Goal: Information Seeking & Learning: Learn about a topic

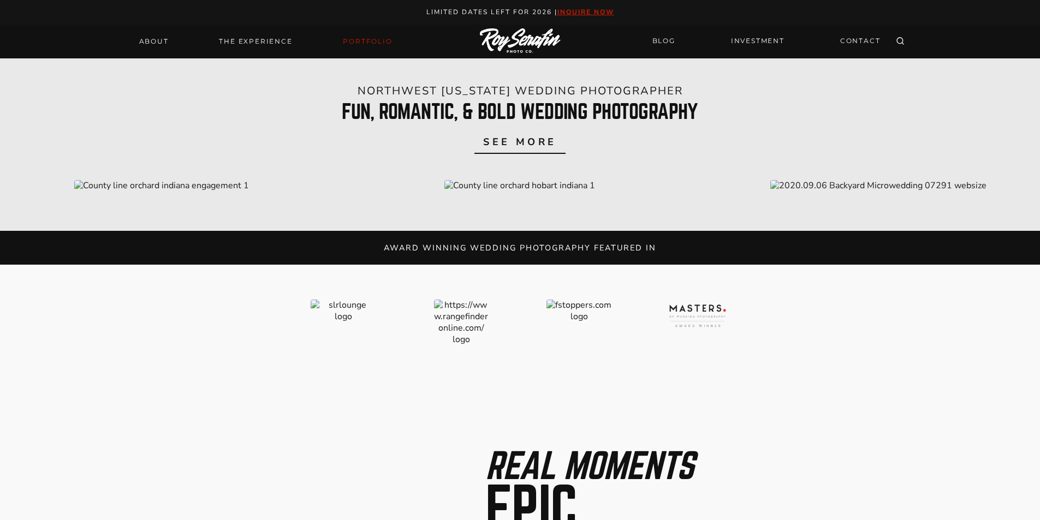
click at [360, 37] on link "Portfolio" at bounding box center [367, 41] width 62 height 15
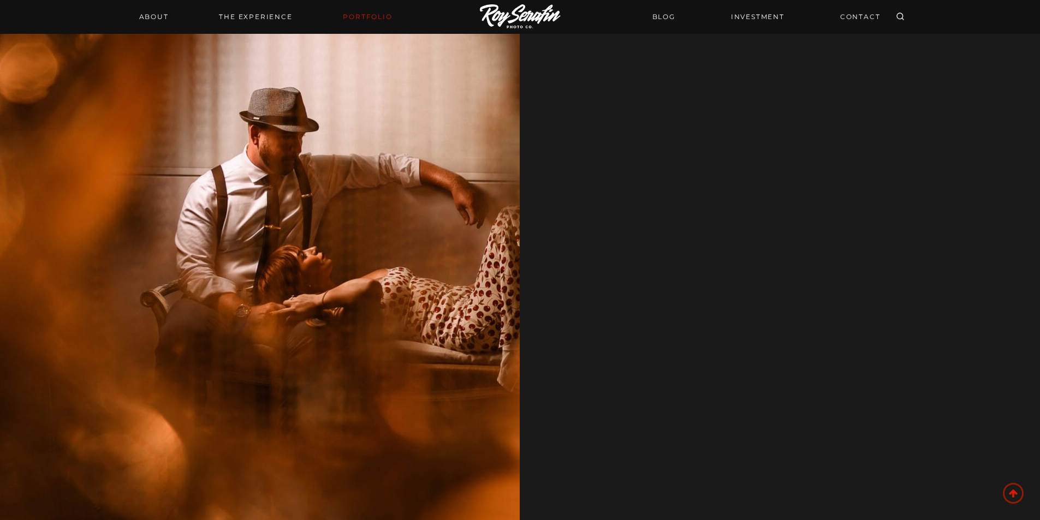
scroll to position [1256, 0]
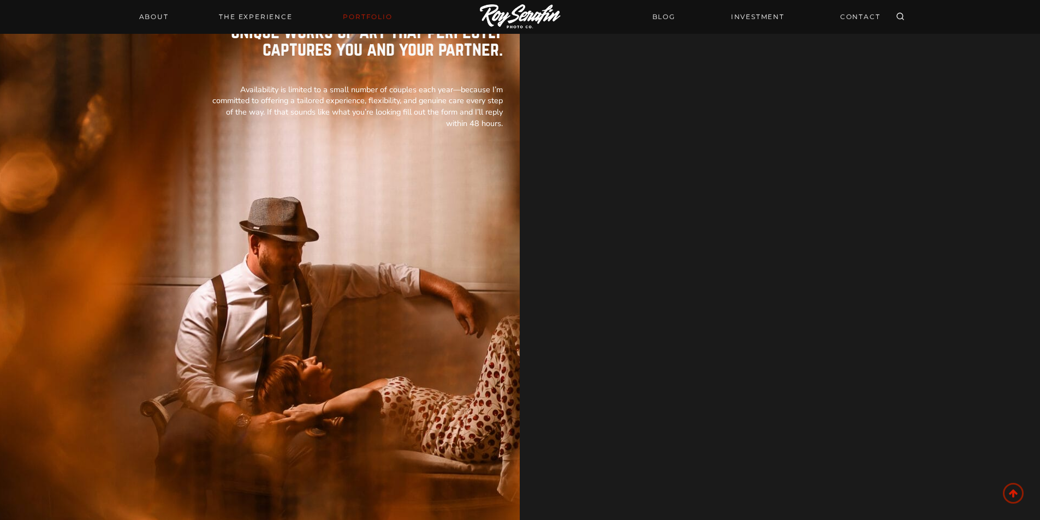
click at [749, 28] on div "BLOG INVESTMENT CONTACT" at bounding box center [766, 17] width 241 height 34
click at [742, 13] on link "INVESTMENT" at bounding box center [758, 16] width 67 height 19
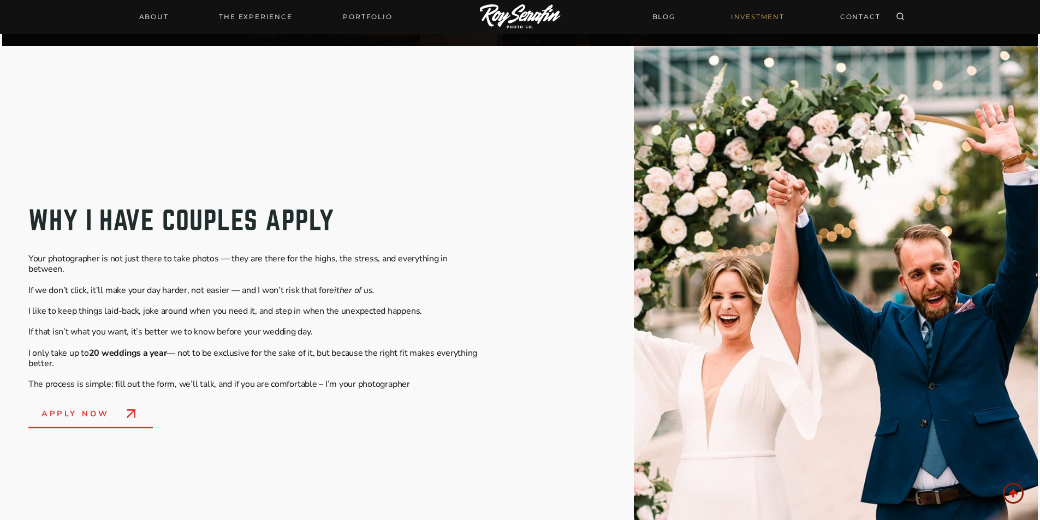
scroll to position [437, 0]
